Goal: Task Accomplishment & Management: Manage account settings

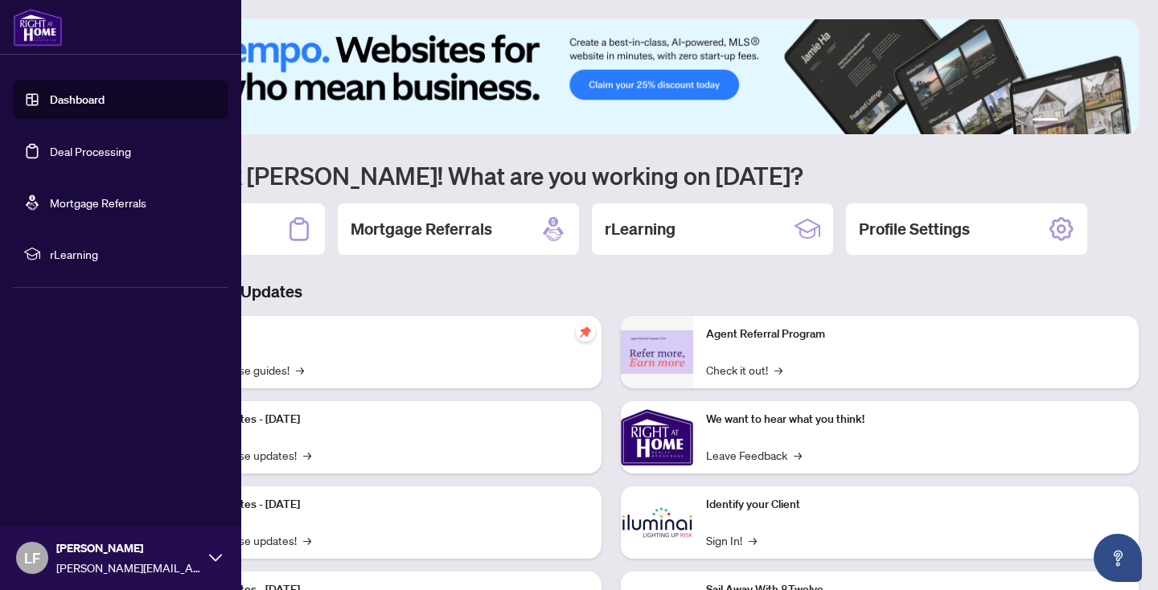
click at [131, 147] on link "Deal Processing" at bounding box center [90, 151] width 81 height 14
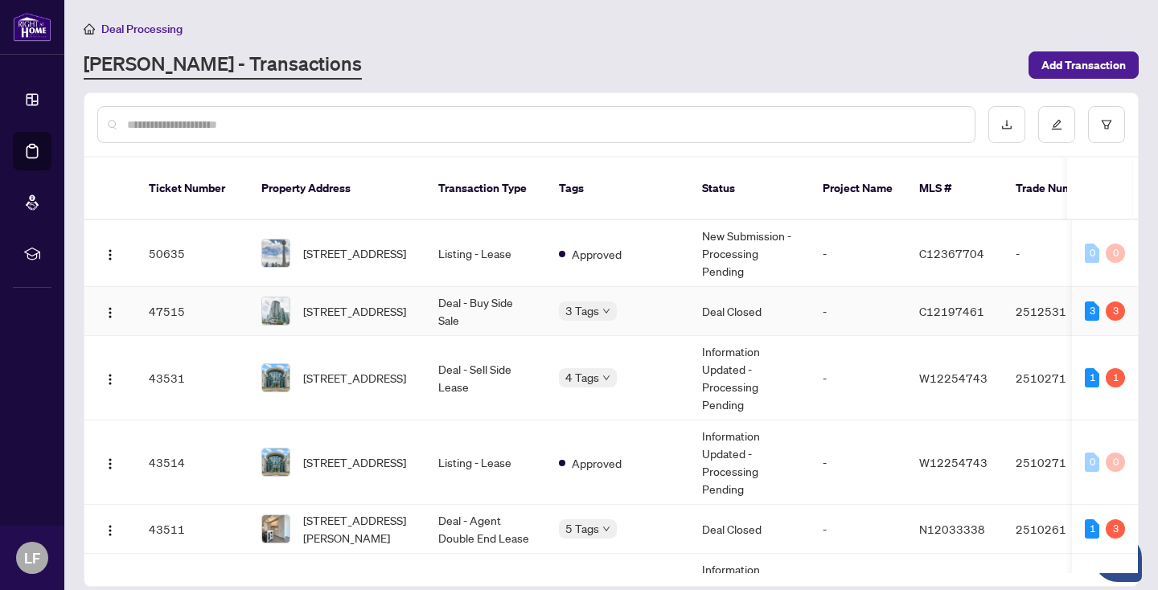
click at [559, 302] on div "3 Tags" at bounding box center [617, 311] width 117 height 18
click at [487, 287] on td "Deal - Buy Side Sale" at bounding box center [485, 311] width 121 height 49
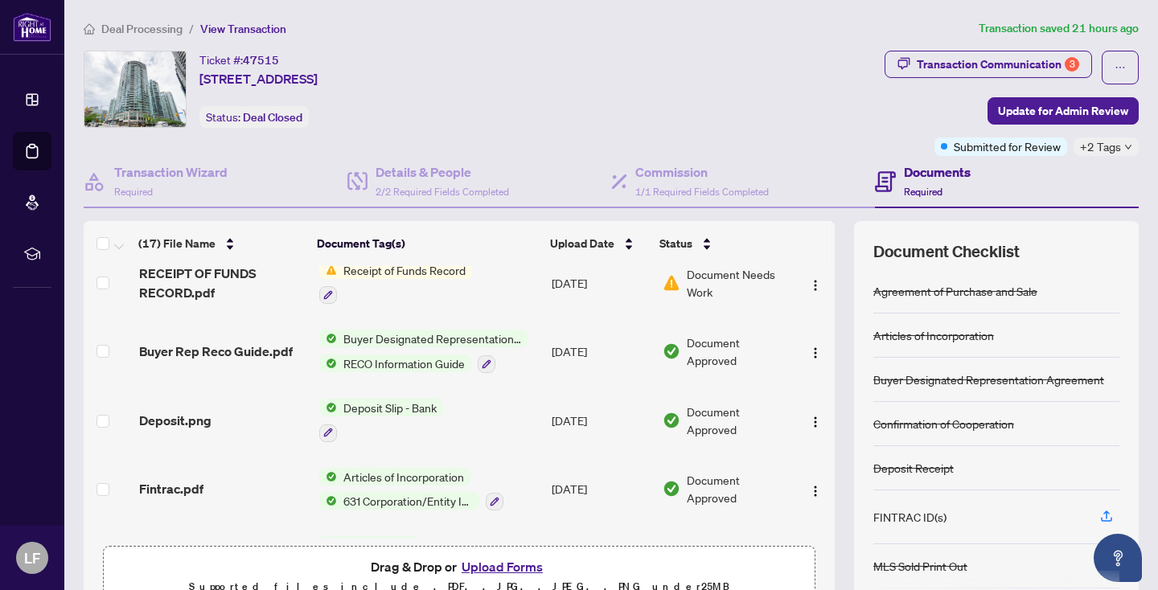
scroll to position [882, 0]
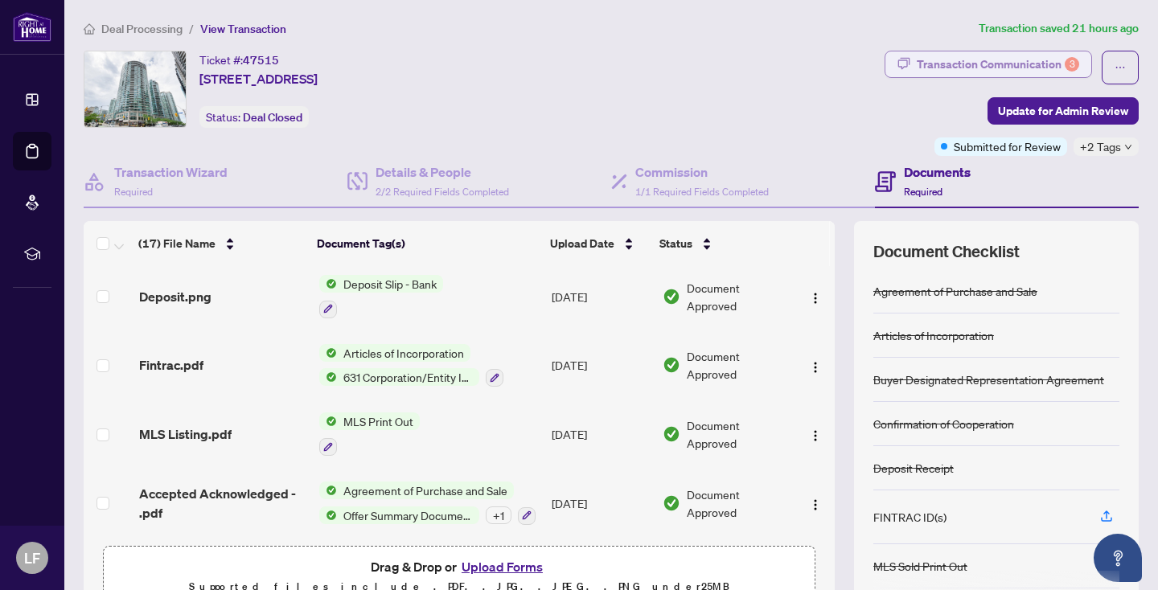
click at [996, 60] on div "Transaction Communication 3" at bounding box center [998, 64] width 162 height 26
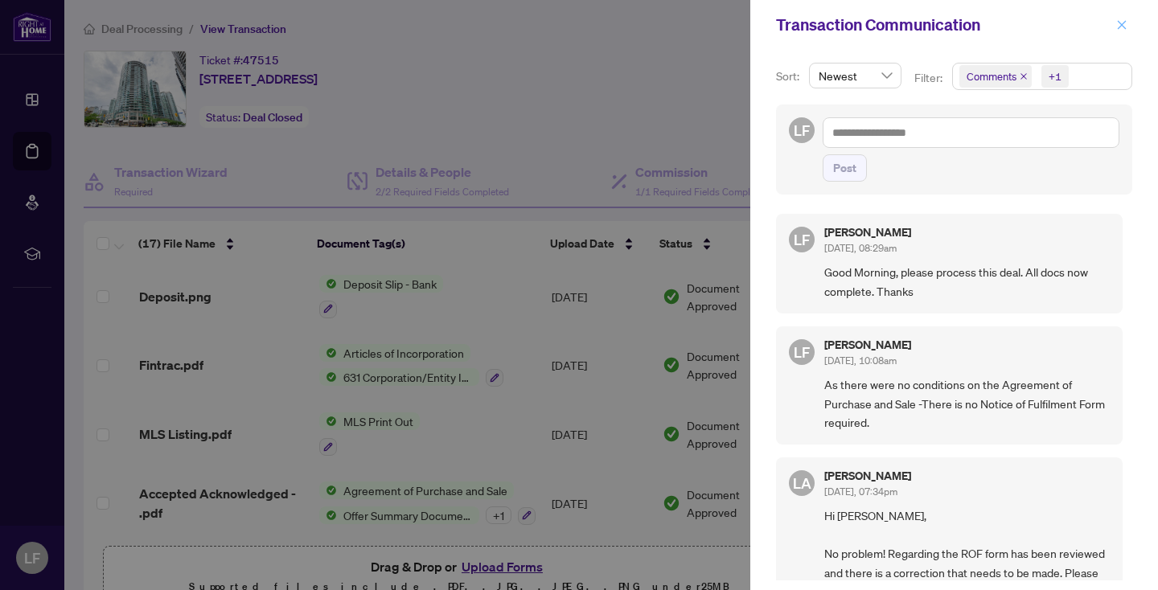
click at [1118, 26] on icon "close" at bounding box center [1121, 24] width 11 height 11
